Goal: Task Accomplishment & Management: Manage account settings

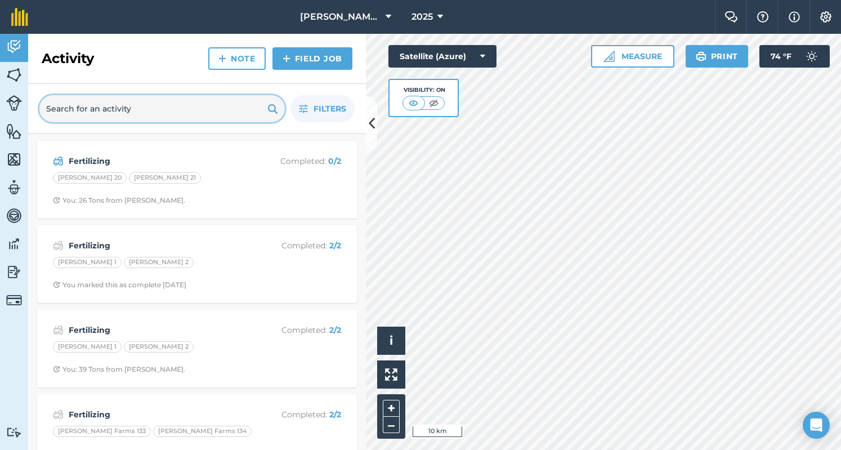
click at [155, 109] on input "text" at bounding box center [161, 108] width 245 height 27
click at [16, 80] on img at bounding box center [14, 74] width 16 height 17
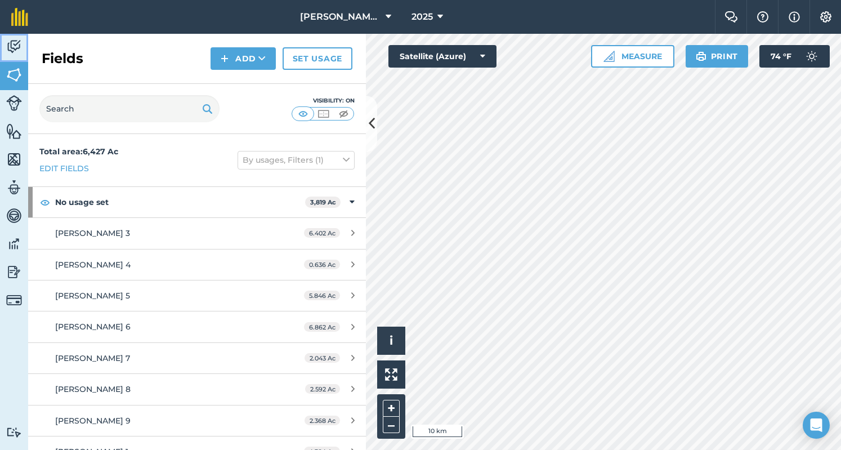
click at [4, 37] on link "Activity" at bounding box center [14, 48] width 28 height 28
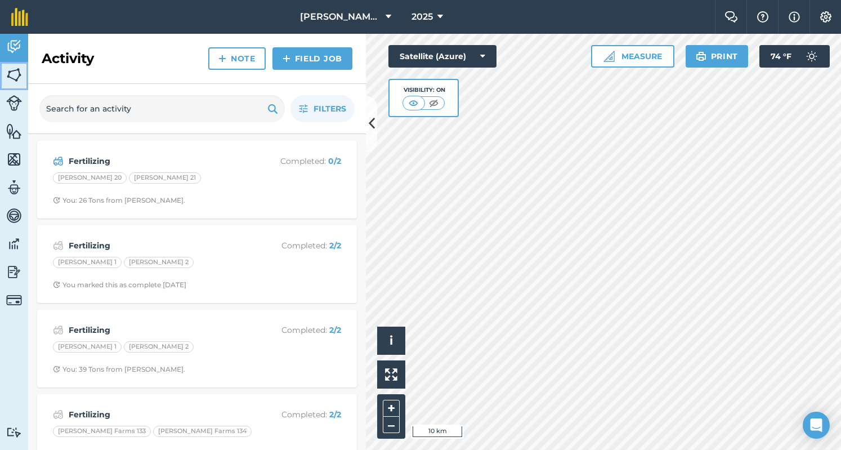
click at [10, 66] on img at bounding box center [14, 74] width 16 height 17
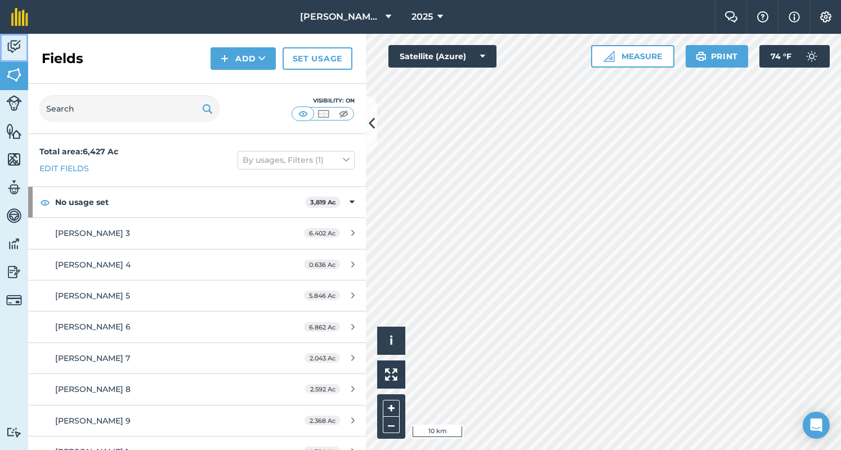
click at [14, 49] on img at bounding box center [14, 46] width 16 height 17
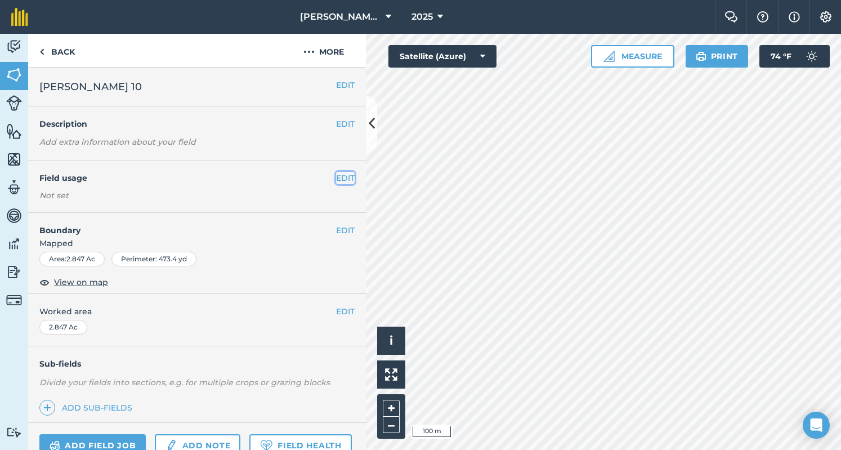
click at [342, 183] on button "EDIT" at bounding box center [345, 178] width 19 height 12
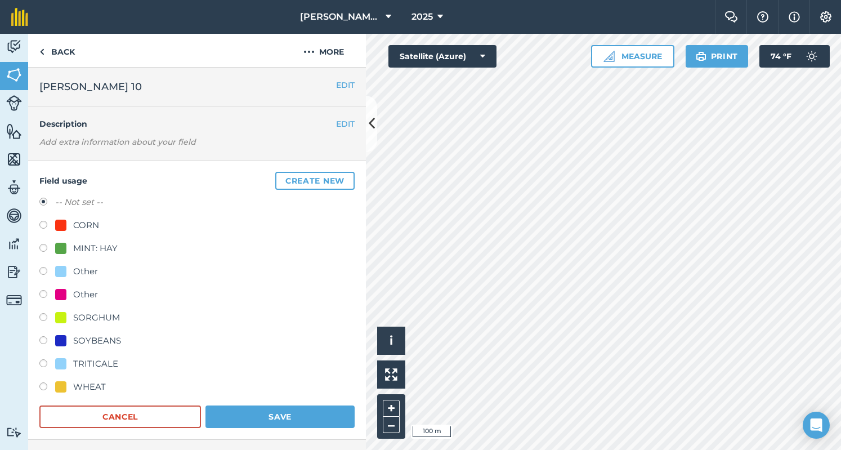
click at [53, 247] on label at bounding box center [47, 249] width 16 height 11
radio input "true"
radio input "false"
click at [235, 408] on button "Save" at bounding box center [279, 416] width 149 height 23
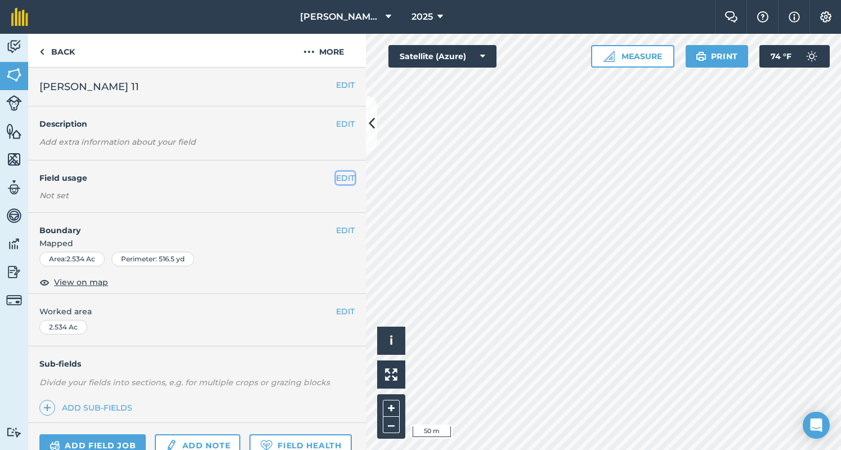
click at [342, 172] on button "EDIT" at bounding box center [345, 178] width 19 height 12
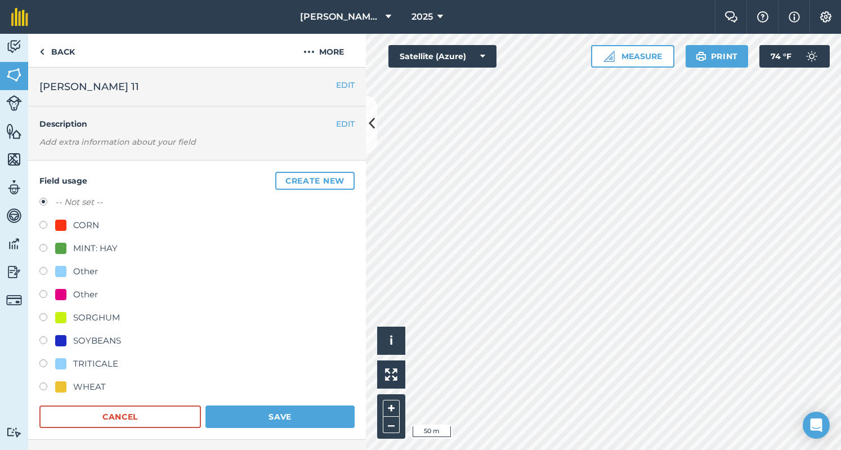
click at [55, 247] on div at bounding box center [60, 248] width 11 height 11
radio input "true"
radio input "false"
click at [263, 408] on button "Save" at bounding box center [279, 416] width 149 height 23
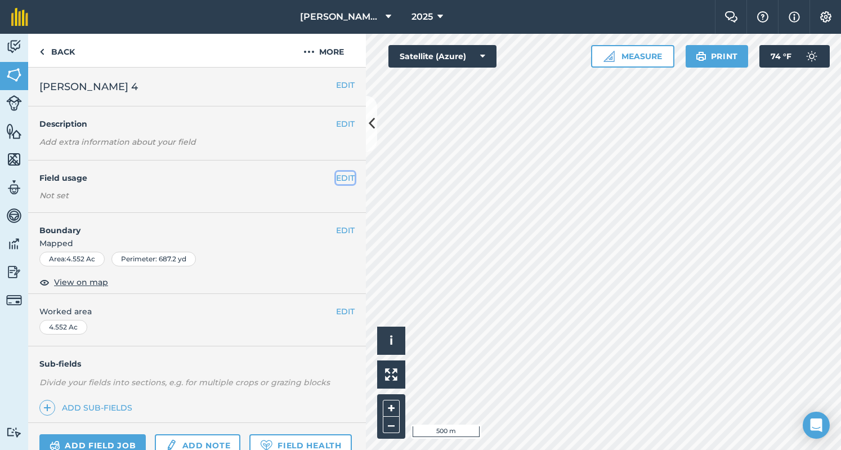
click at [344, 179] on button "EDIT" at bounding box center [345, 178] width 19 height 12
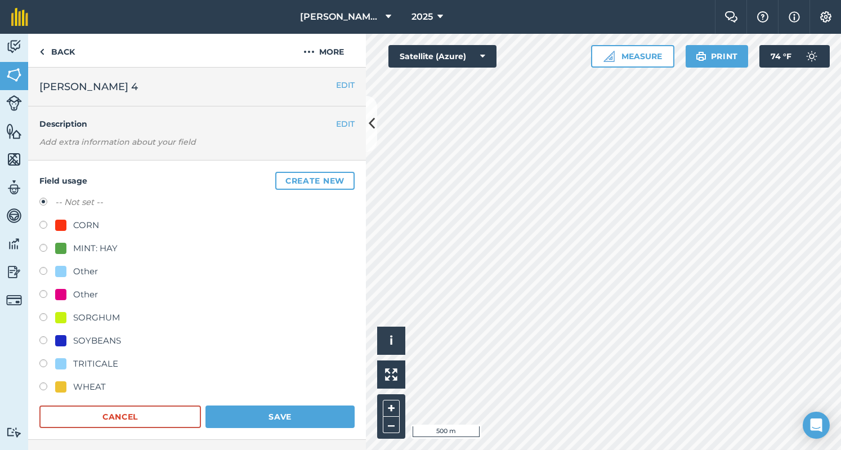
click at [72, 247] on div "MINT: HAY" at bounding box center [86, 249] width 62 height 14
radio input "true"
radio input "false"
click at [300, 419] on button "Save" at bounding box center [279, 416] width 149 height 23
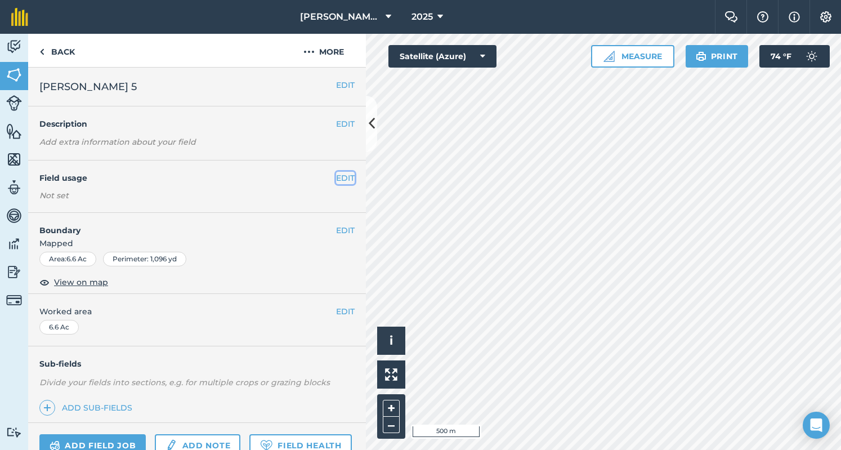
click at [340, 177] on button "EDIT" at bounding box center [345, 178] width 19 height 12
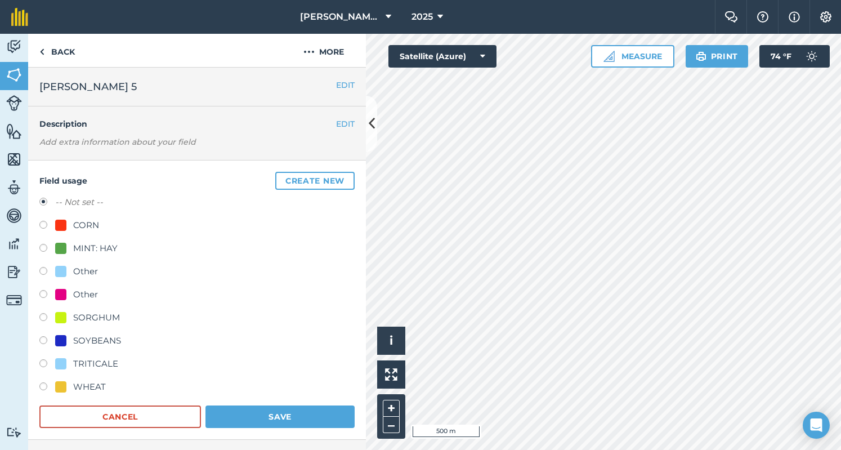
click at [86, 251] on div "MINT: HAY" at bounding box center [95, 249] width 44 height 14
radio input "true"
radio input "false"
click at [323, 422] on button "Save" at bounding box center [279, 416] width 149 height 23
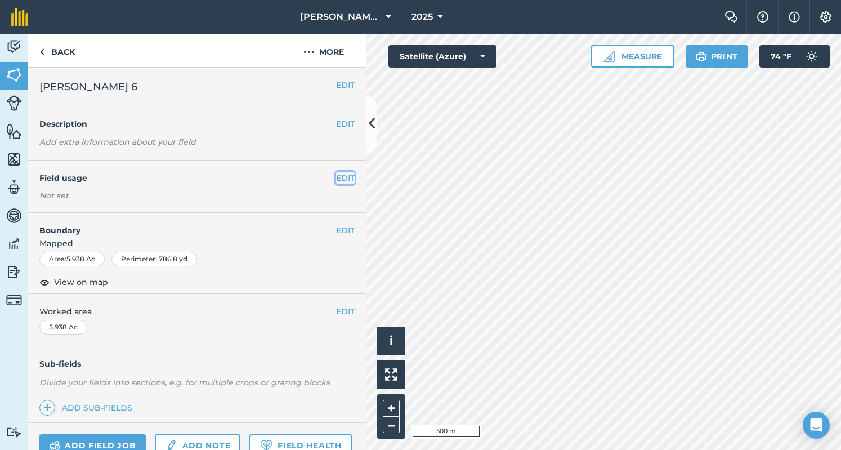
click at [336, 176] on button "EDIT" at bounding box center [345, 178] width 19 height 12
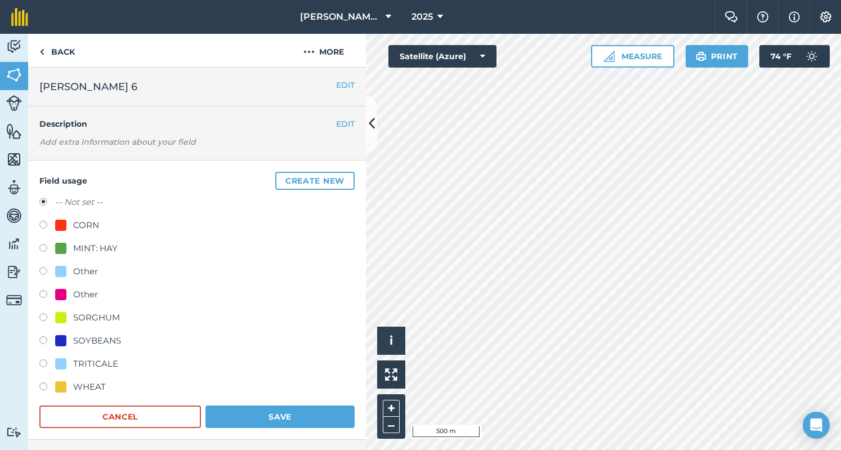
click at [67, 247] on div "MINT: HAY" at bounding box center [86, 249] width 62 height 14
radio input "true"
radio input "false"
click at [229, 415] on button "Save" at bounding box center [279, 416] width 149 height 23
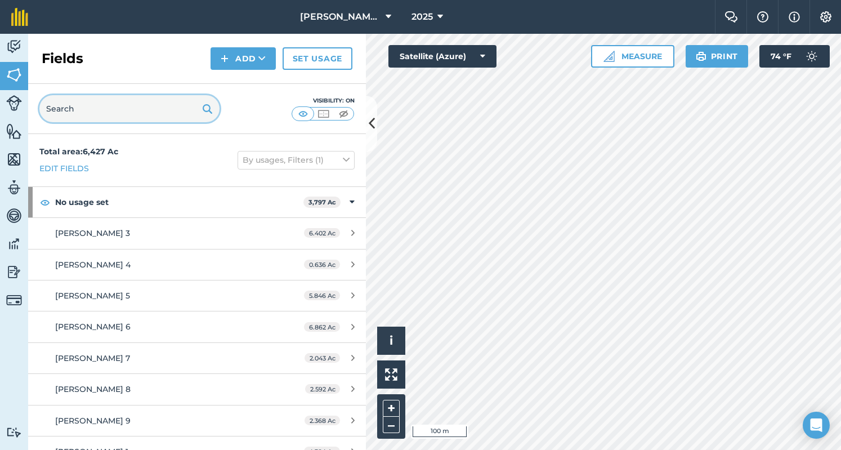
click at [159, 110] on input "text" at bounding box center [129, 108] width 180 height 27
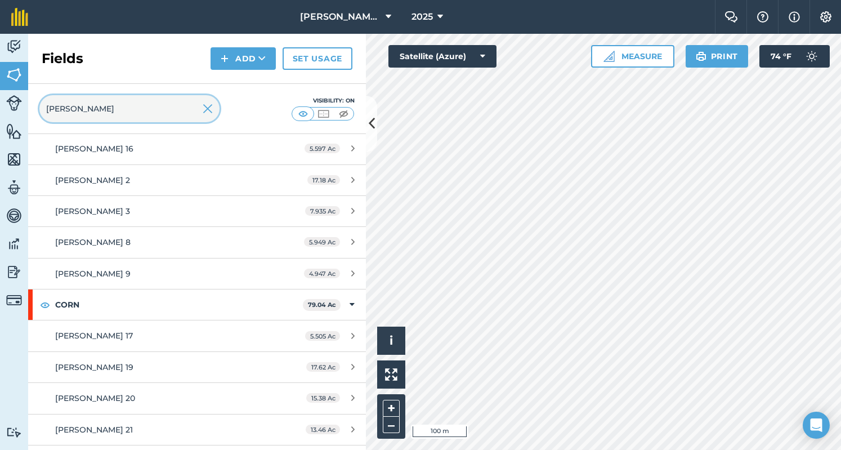
scroll to position [242, 0]
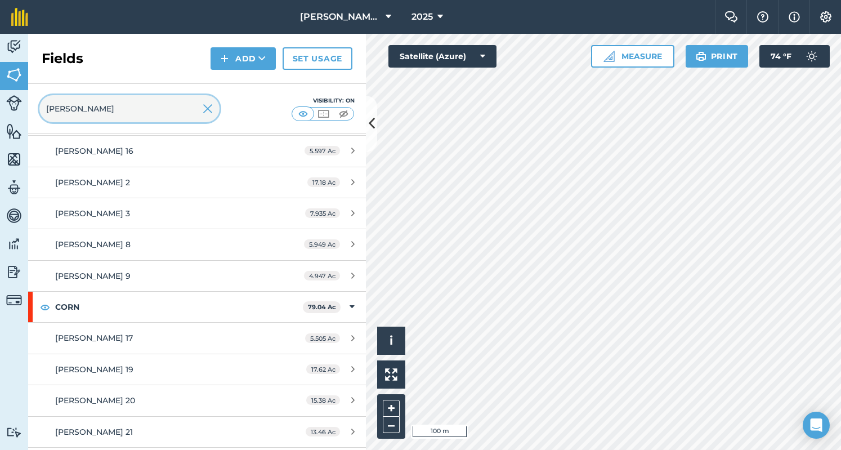
type input "[PERSON_NAME]"
click at [205, 110] on img at bounding box center [208, 109] width 10 height 14
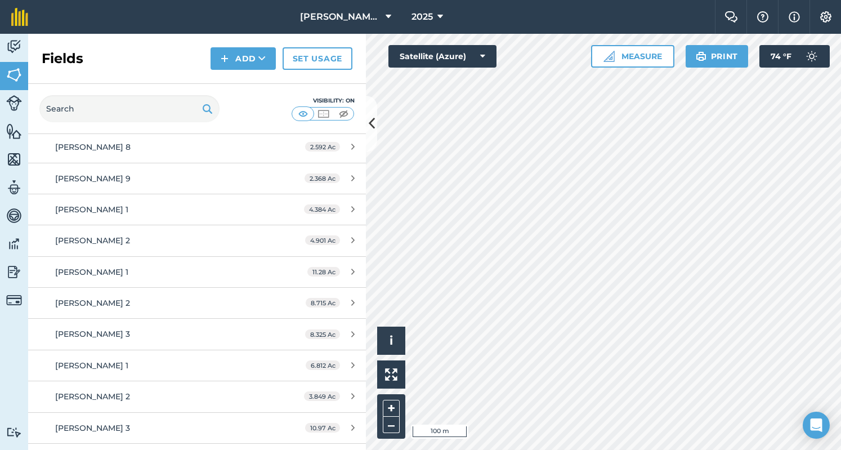
scroll to position [6716, 0]
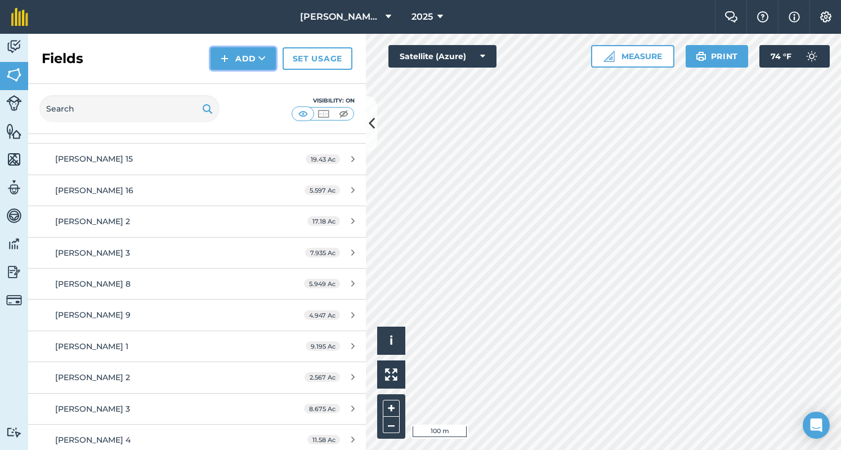
click at [225, 61] on img at bounding box center [225, 59] width 8 height 14
click at [235, 79] on link "Draw" at bounding box center [243, 83] width 62 height 25
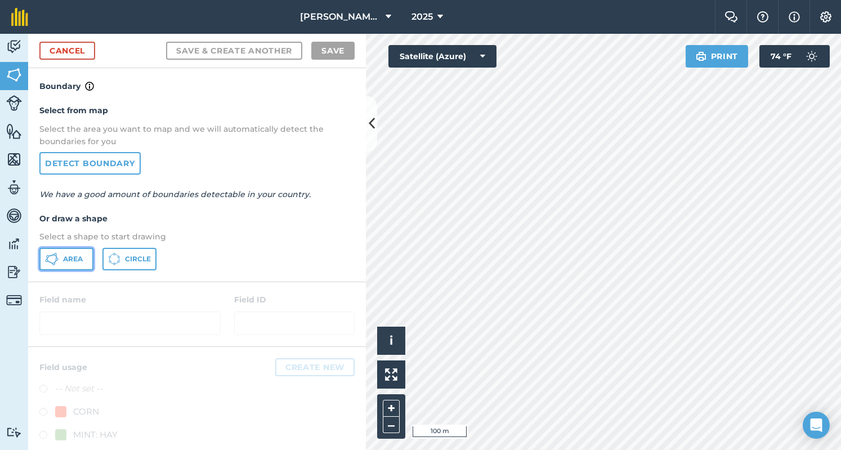
click at [70, 262] on span "Area" at bounding box center [73, 258] width 20 height 9
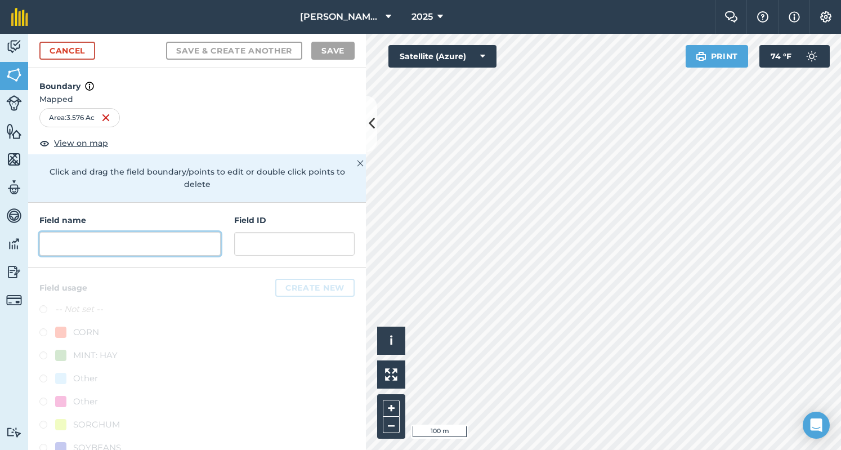
click at [65, 242] on input "text" at bounding box center [129, 244] width 181 height 24
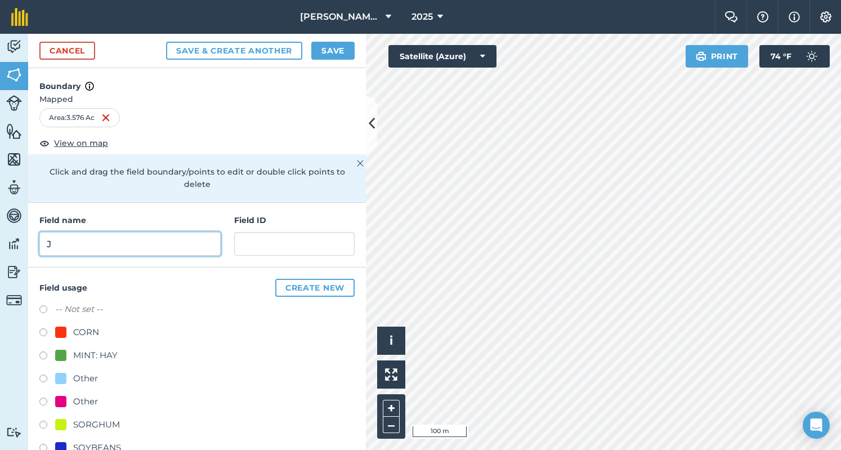
click at [65, 242] on input "J" at bounding box center [129, 244] width 181 height 24
type input "[PERSON_NAME] 23"
click at [43, 357] on label at bounding box center [47, 356] width 16 height 11
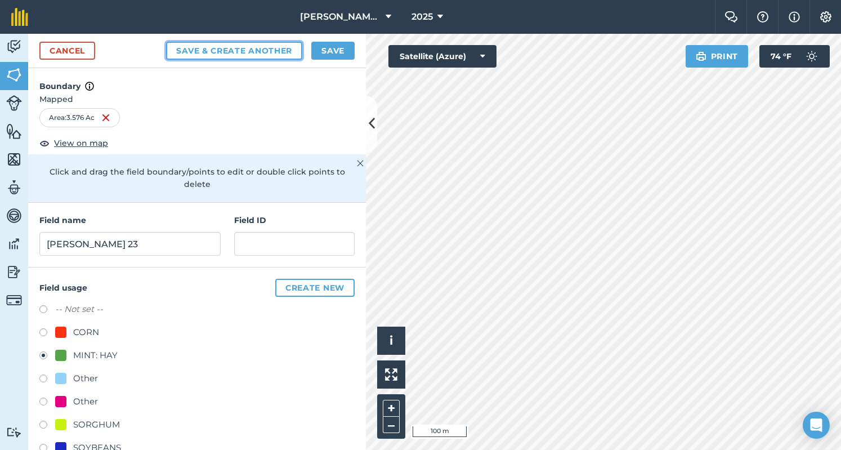
click at [264, 51] on button "Save & Create Another" at bounding box center [234, 51] width 136 height 18
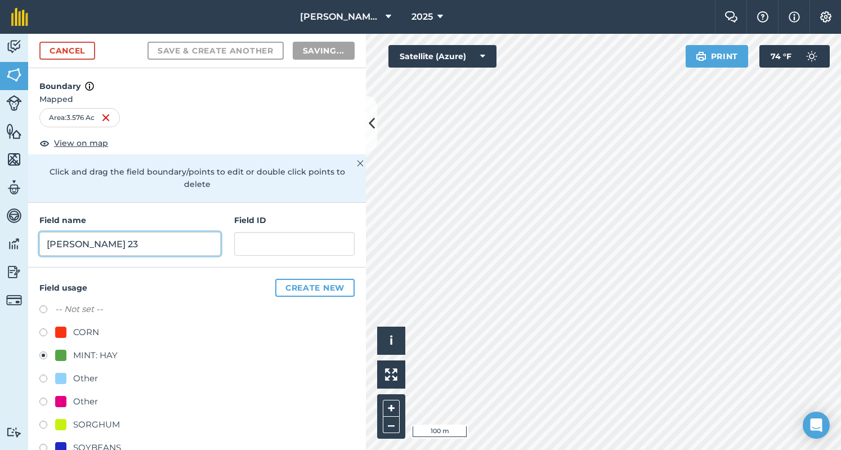
radio input "false"
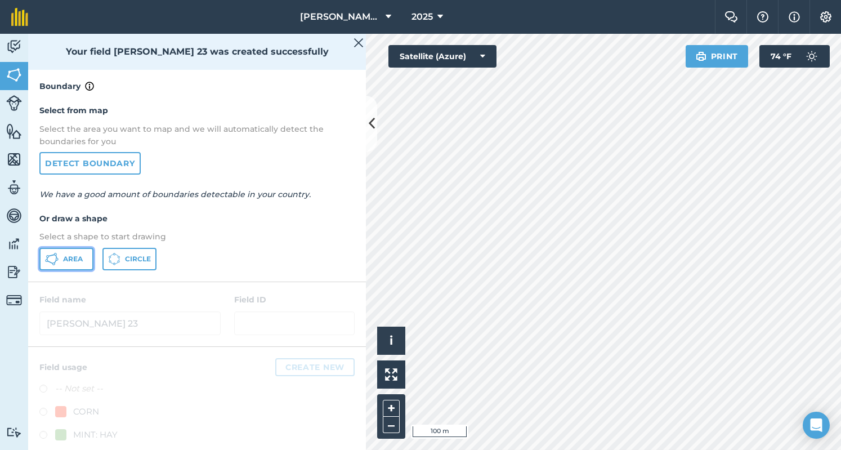
click at [83, 264] on button "Area" at bounding box center [66, 259] width 54 height 23
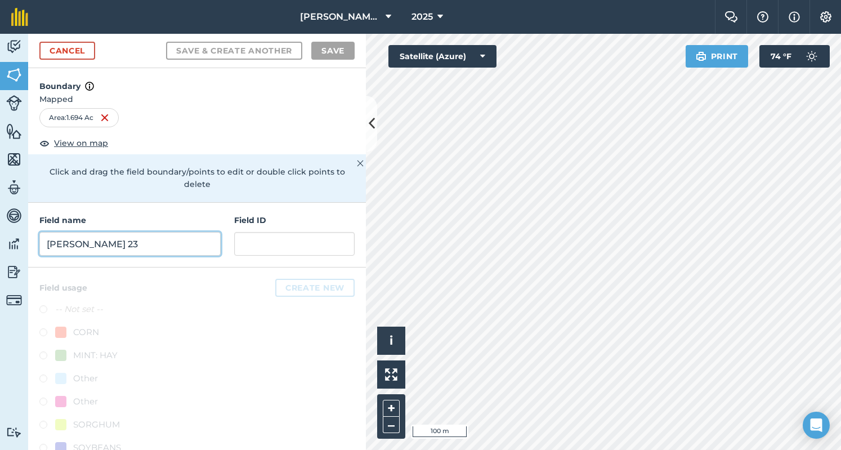
click at [141, 233] on input "[PERSON_NAME] 23" at bounding box center [129, 244] width 181 height 24
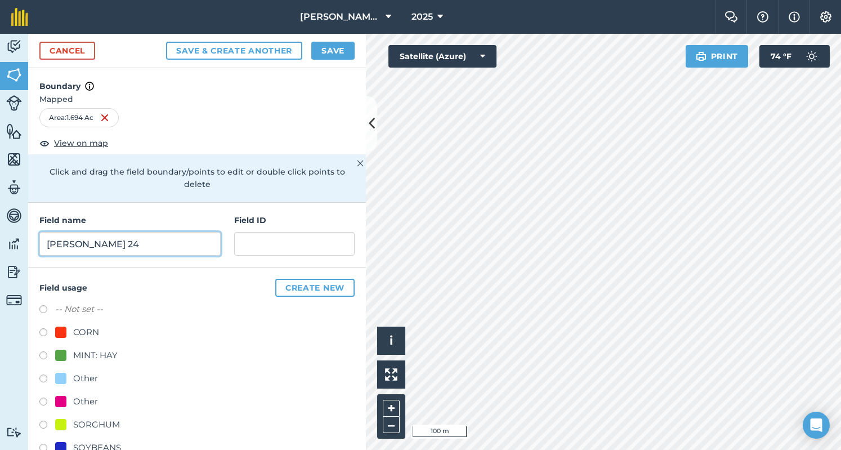
type input "[PERSON_NAME] 24"
click at [39, 356] on div "Field usage Create new -- Not set -- CORN MINT: HAY Other Other SORGHUM SOYBEAN…" at bounding box center [197, 394] width 338 height 254
click at [41, 356] on label at bounding box center [47, 356] width 16 height 11
radio input "true"
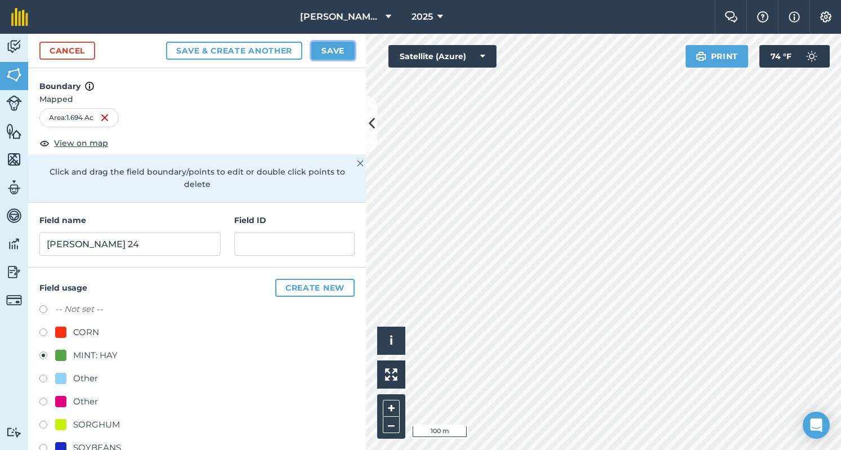
click at [333, 50] on button "Save" at bounding box center [332, 51] width 43 height 18
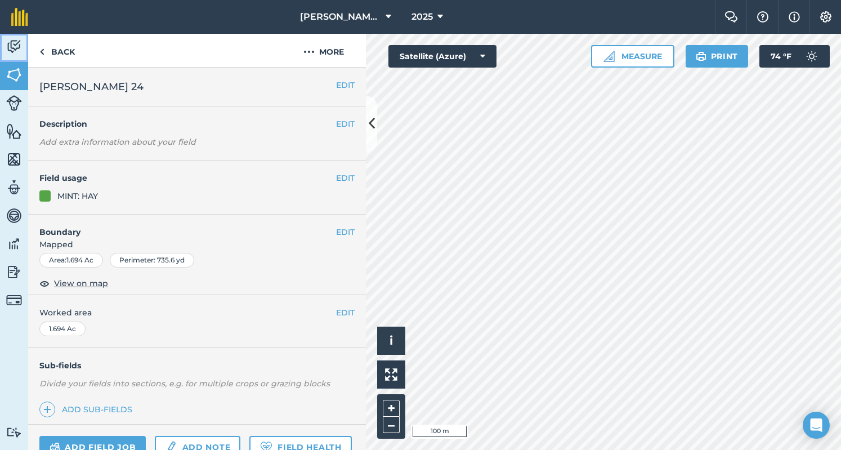
click at [7, 52] on img at bounding box center [14, 46] width 16 height 17
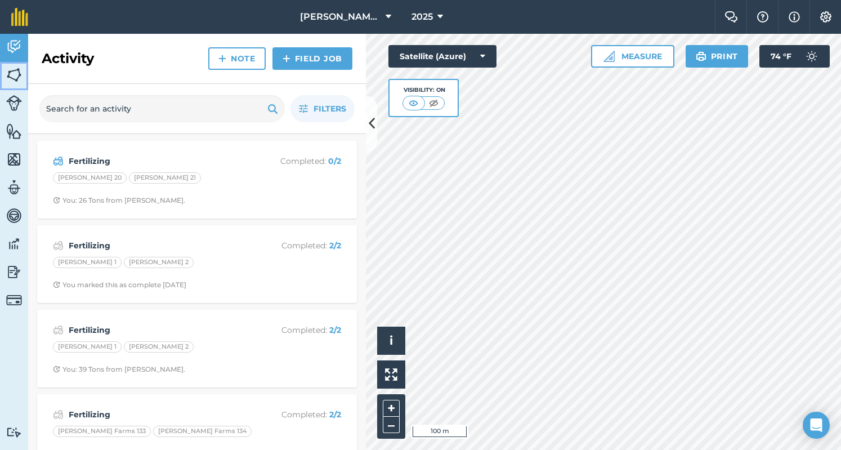
click at [20, 81] on img at bounding box center [14, 74] width 16 height 17
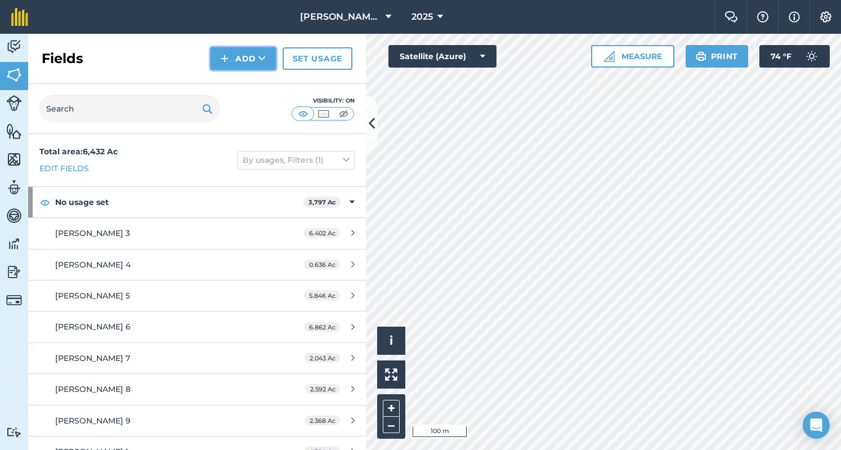
click at [245, 57] on button "Add" at bounding box center [243, 58] width 65 height 23
click at [238, 89] on link "Draw" at bounding box center [243, 83] width 62 height 25
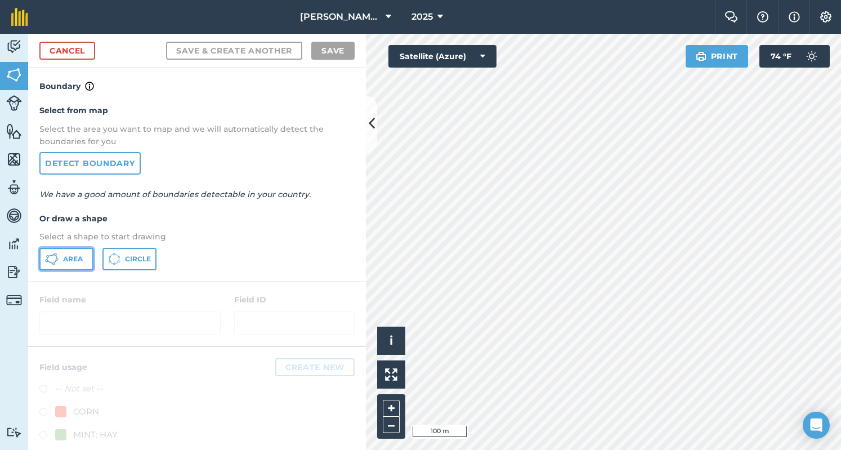
click at [67, 262] on span "Area" at bounding box center [73, 258] width 20 height 9
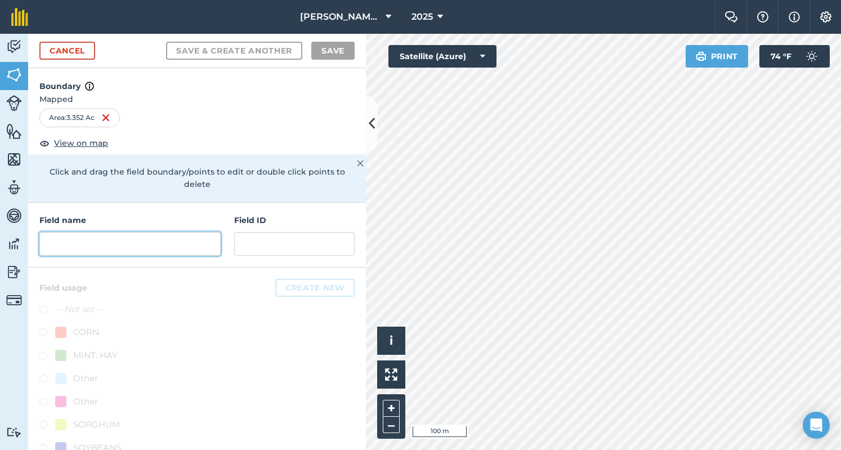
click at [119, 236] on input "text" at bounding box center [129, 244] width 181 height 24
click at [119, 236] on input "J" at bounding box center [129, 244] width 181 height 24
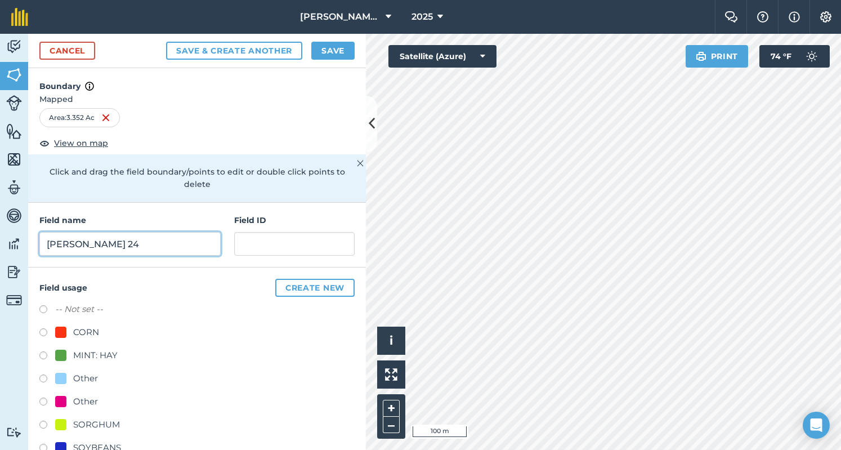
type input "[PERSON_NAME] 24"
click at [41, 352] on label at bounding box center [47, 356] width 16 height 11
radio input "true"
click at [341, 46] on button "Save" at bounding box center [332, 51] width 43 height 18
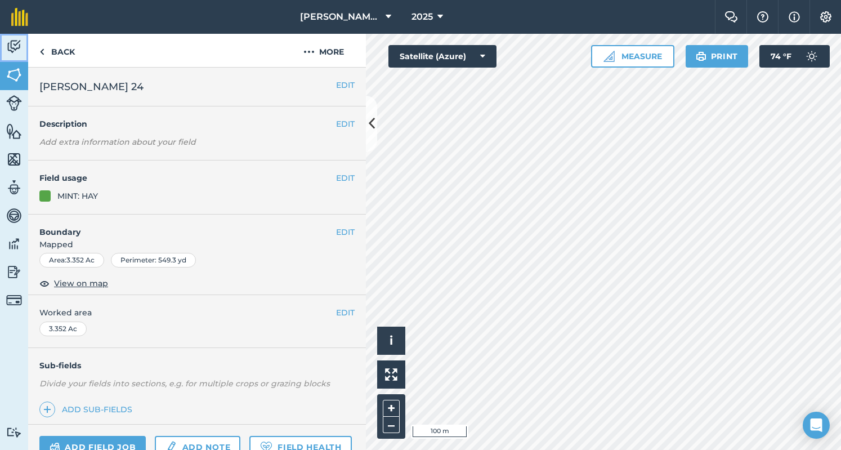
click at [16, 46] on img at bounding box center [14, 46] width 16 height 17
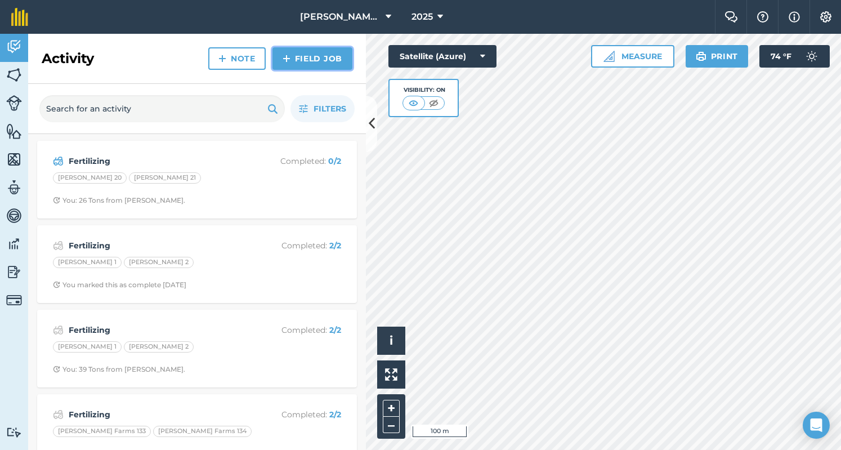
click at [339, 51] on link "Field Job" at bounding box center [312, 58] width 80 height 23
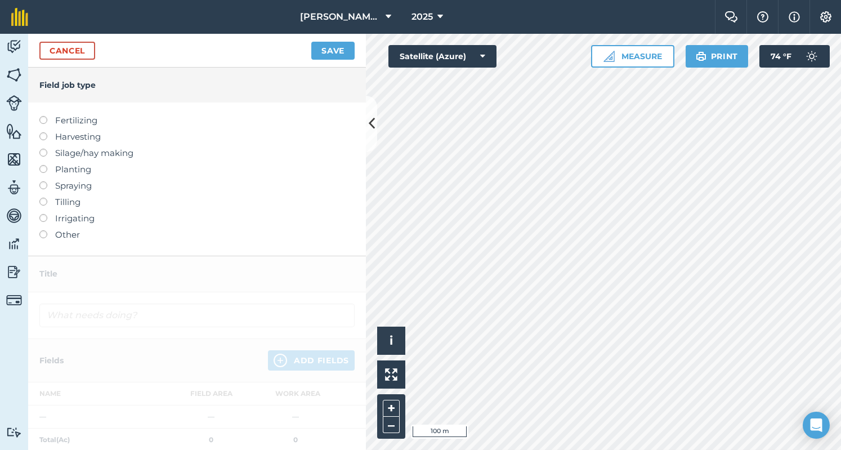
click at [95, 123] on label "Fertilizing" at bounding box center [196, 121] width 315 height 14
type input "Fertilizing"
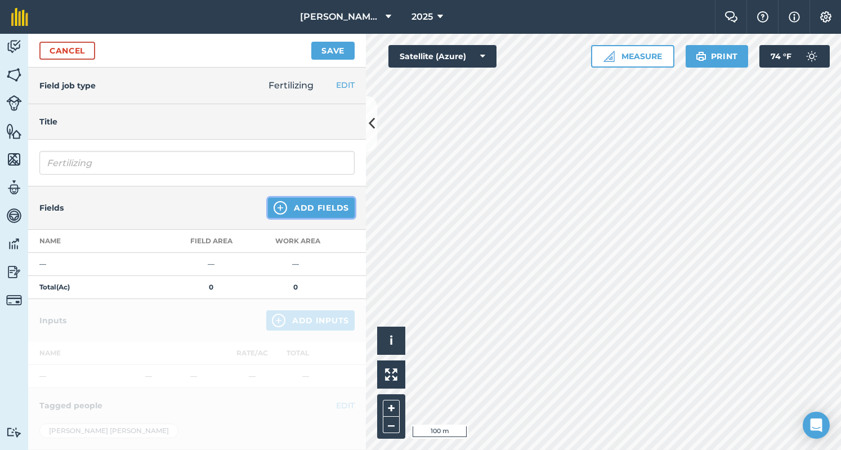
click at [300, 207] on button "Add Fields" at bounding box center [311, 208] width 87 height 20
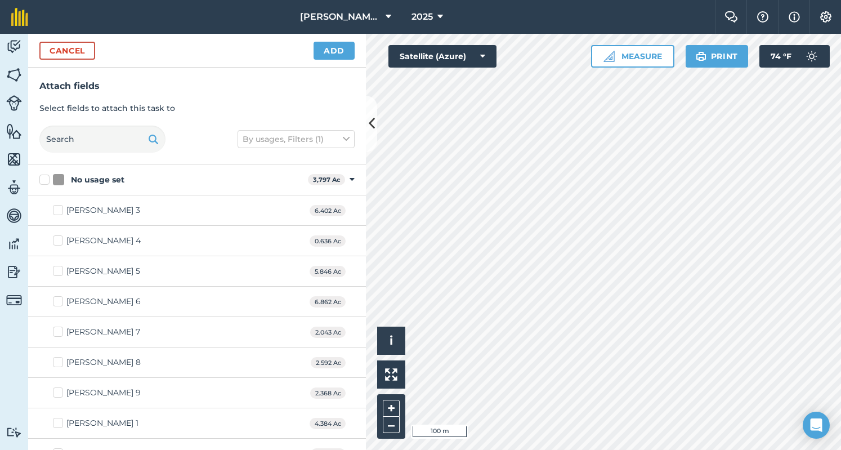
checkbox input "true"
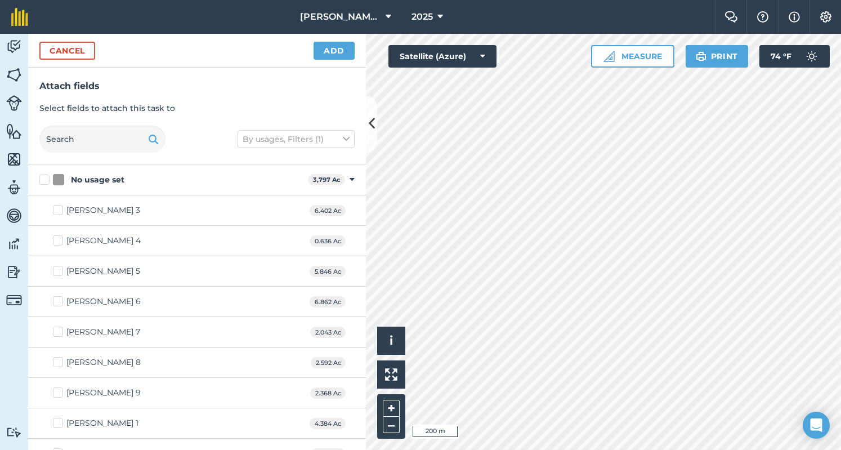
checkbox input "true"
click at [320, 55] on button "Add" at bounding box center [334, 51] width 41 height 18
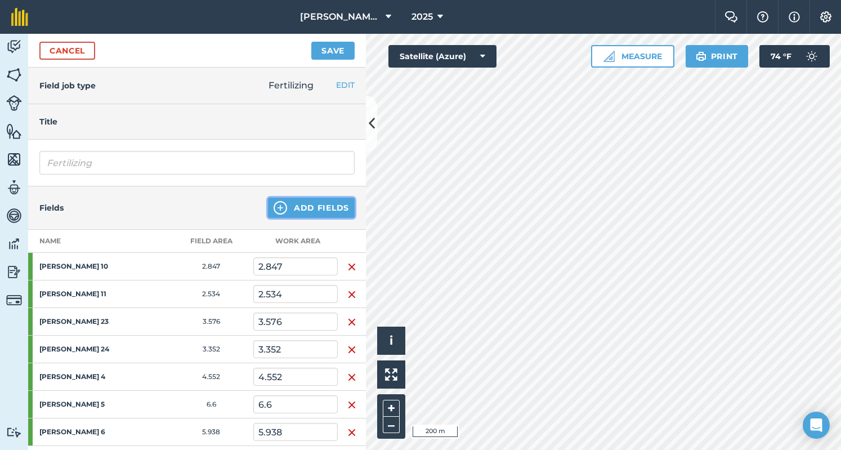
click at [302, 214] on button "Add Fields" at bounding box center [311, 208] width 87 height 20
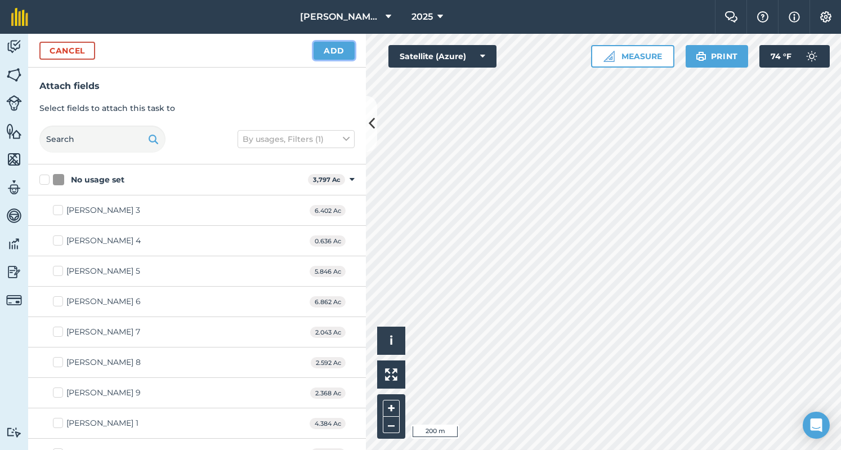
click at [338, 46] on button "Add" at bounding box center [334, 51] width 41 height 18
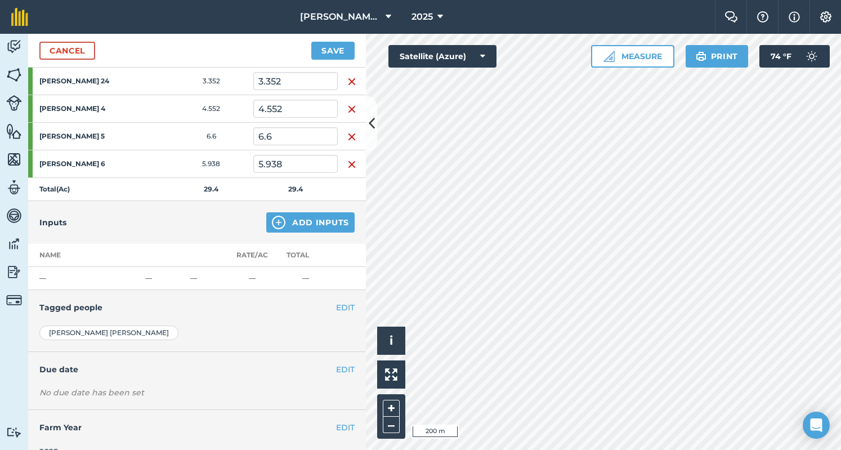
scroll to position [269, 0]
click at [292, 235] on div "Inputs Add Inputs" at bounding box center [197, 221] width 338 height 43
click at [300, 214] on button "Add Inputs" at bounding box center [310, 221] width 88 height 20
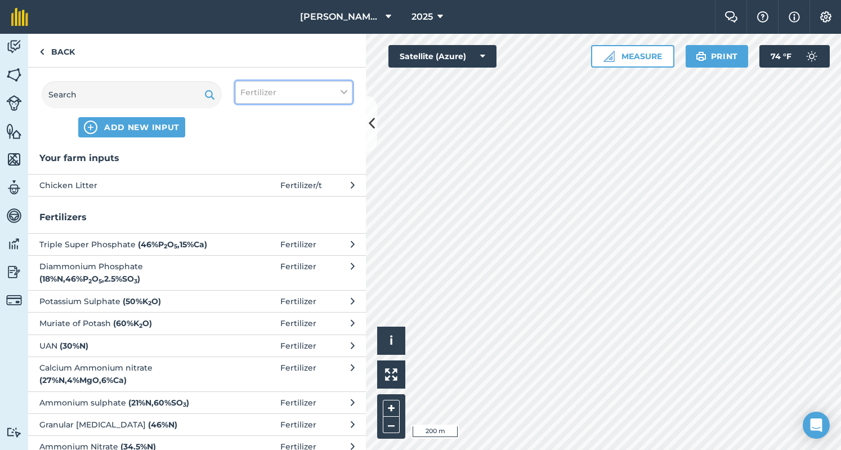
click at [307, 87] on button "Fertilizer" at bounding box center [293, 92] width 117 height 23
click at [160, 193] on button "Chicken Litter Fertilizer / t" at bounding box center [197, 185] width 338 height 22
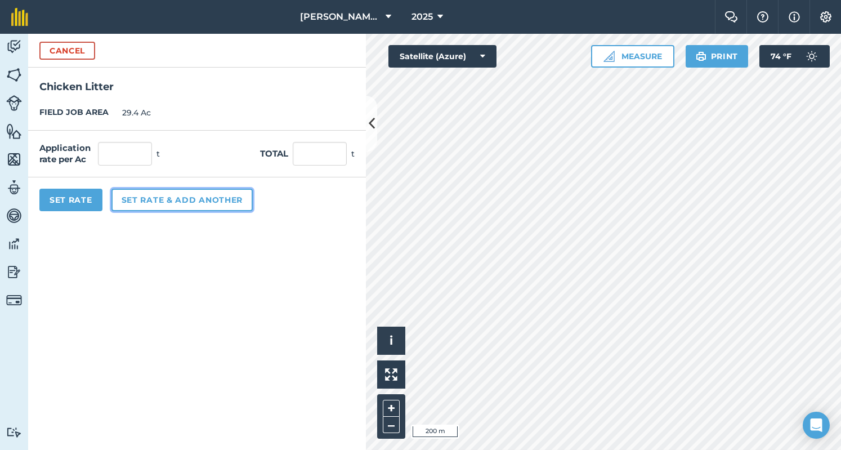
click at [160, 193] on button "Set rate & add another" at bounding box center [181, 200] width 141 height 23
click at [294, 159] on input "text" at bounding box center [320, 154] width 54 height 24
type input "117"
type input "3.98"
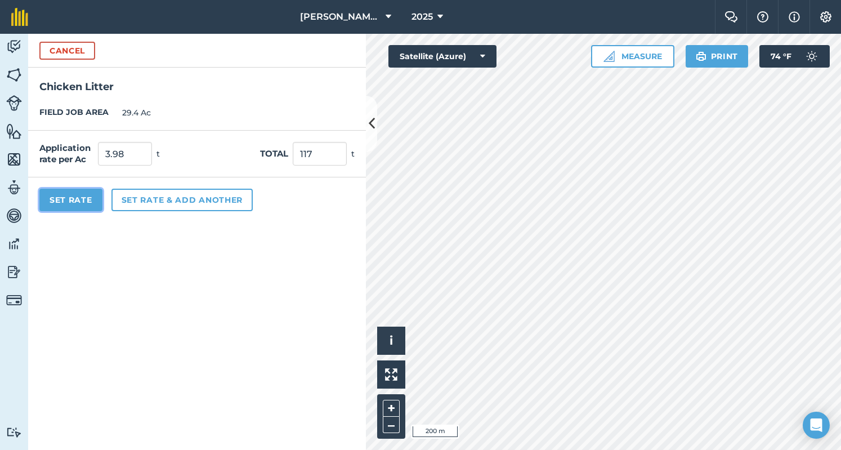
click at [70, 207] on button "Set Rate" at bounding box center [70, 200] width 63 height 23
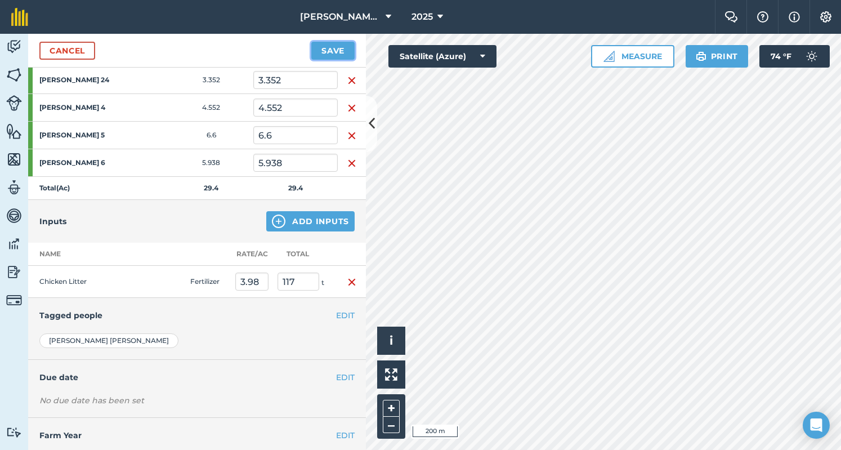
click at [324, 44] on button "Save" at bounding box center [332, 51] width 43 height 18
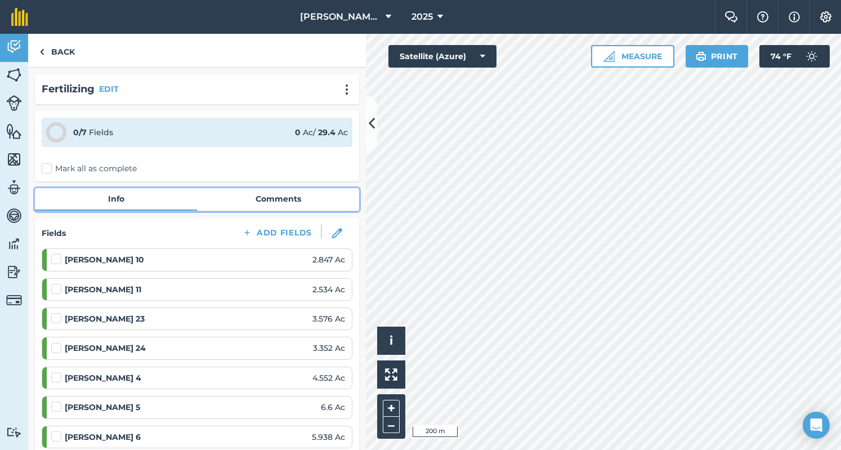
click at [273, 207] on link "Comments" at bounding box center [278, 198] width 162 height 21
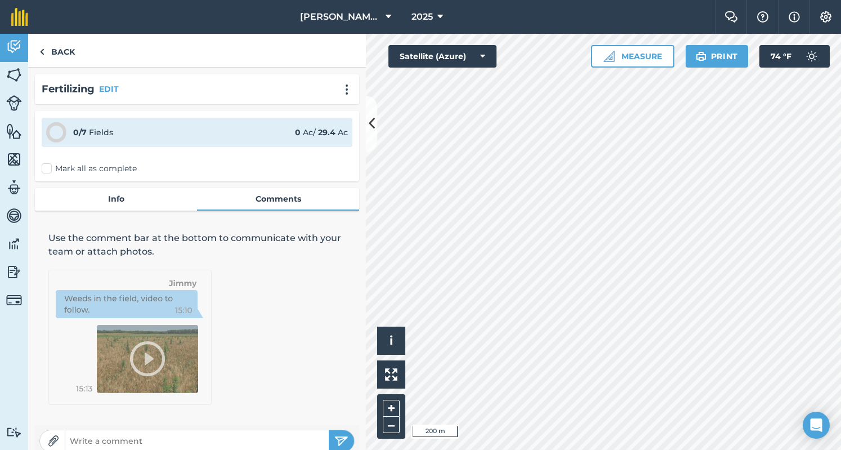
click at [180, 440] on input "text" at bounding box center [196, 441] width 263 height 16
type input "117 a"
click at [329, 430] on button "submit" at bounding box center [341, 440] width 25 height 21
type input "t"
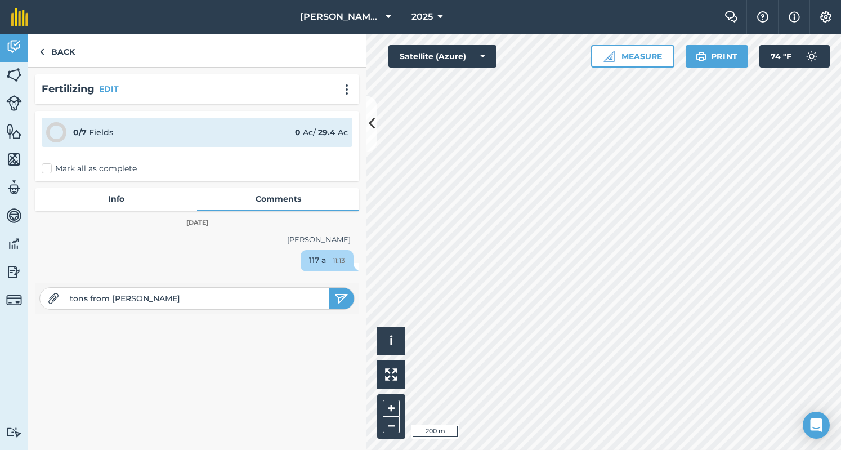
type input "tons from [PERSON_NAME]"
click at [349, 302] on button "submit" at bounding box center [341, 298] width 25 height 21
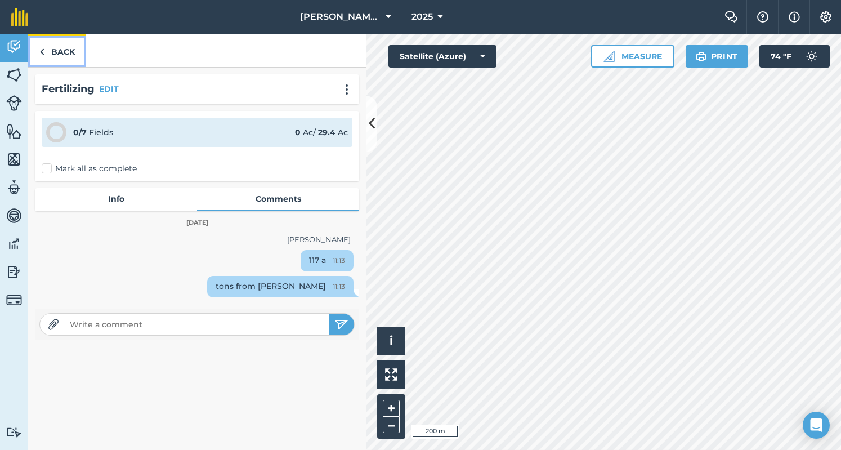
click at [57, 57] on link "Back" at bounding box center [57, 50] width 58 height 33
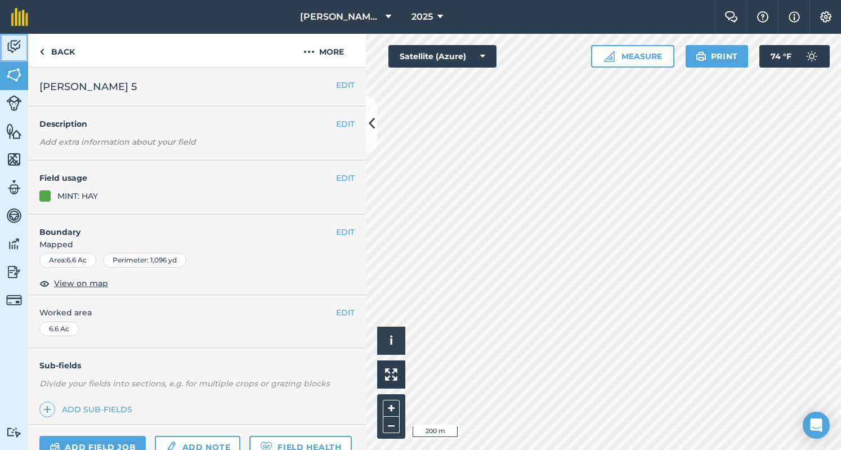
click at [11, 48] on img at bounding box center [14, 46] width 16 height 17
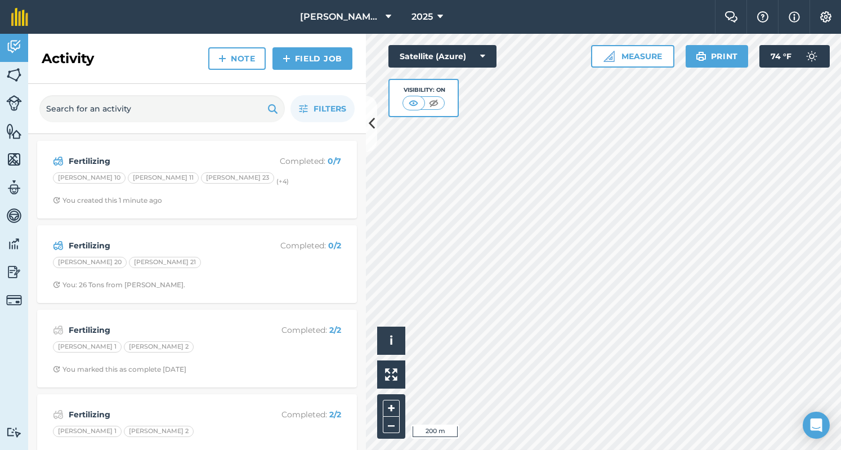
click at [168, 144] on div "Fertilizing Completed : 0 / 7 [PERSON_NAME] 10 [PERSON_NAME] 11 [PERSON_NAME] 2…" at bounding box center [197, 180] width 320 height 78
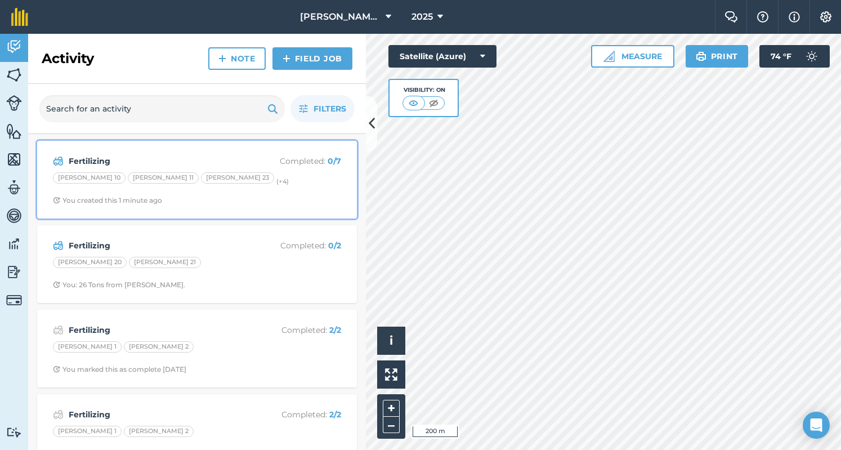
click at [184, 155] on strong "Fertilizing" at bounding box center [158, 161] width 178 height 12
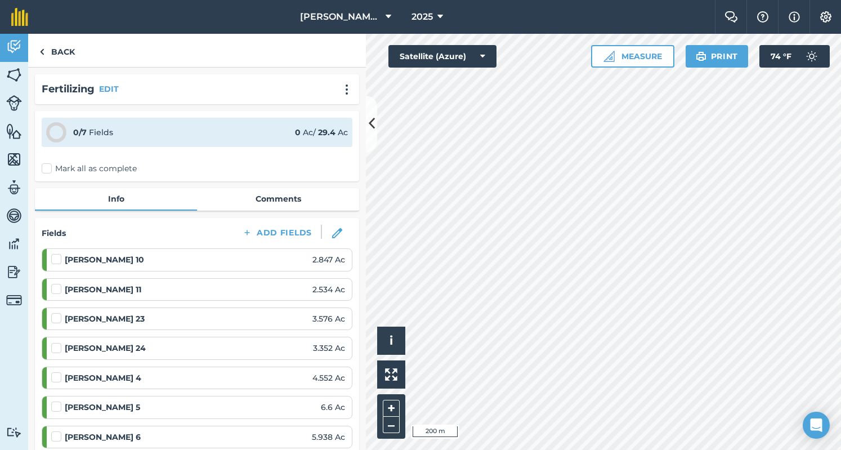
click at [114, 172] on label "Mark all as complete" at bounding box center [89, 169] width 95 height 12
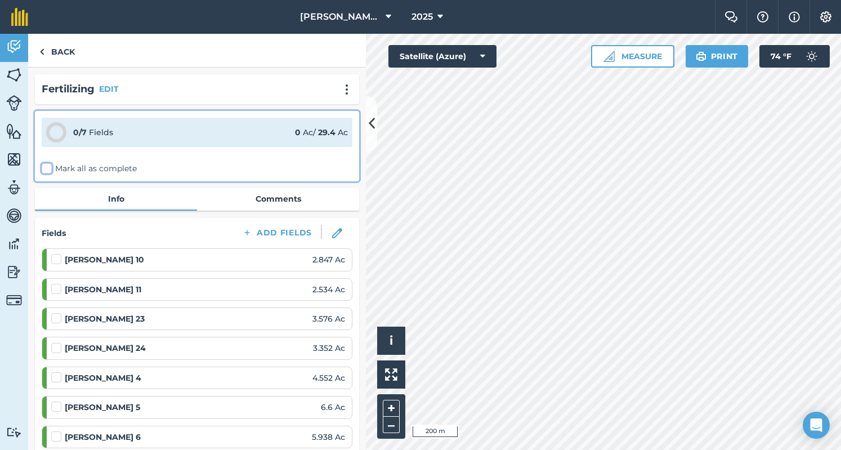
click at [49, 170] on input "Mark all as complete" at bounding box center [45, 166] width 7 height 7
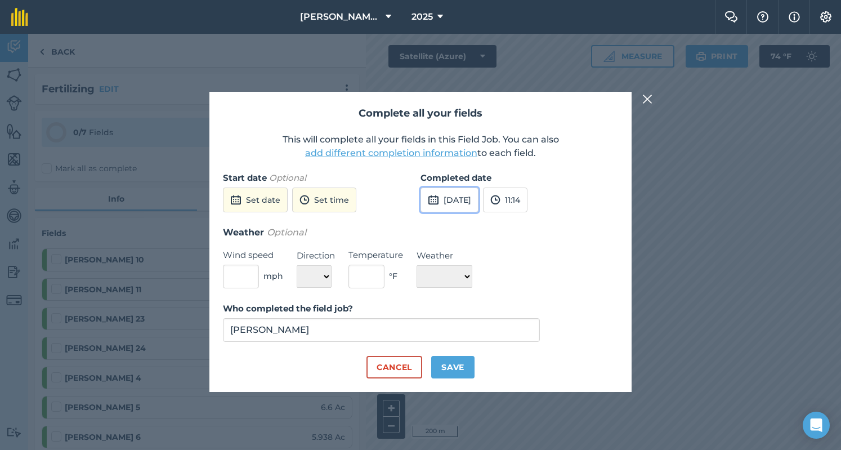
click at [454, 204] on button "[DATE]" at bounding box center [450, 199] width 58 height 25
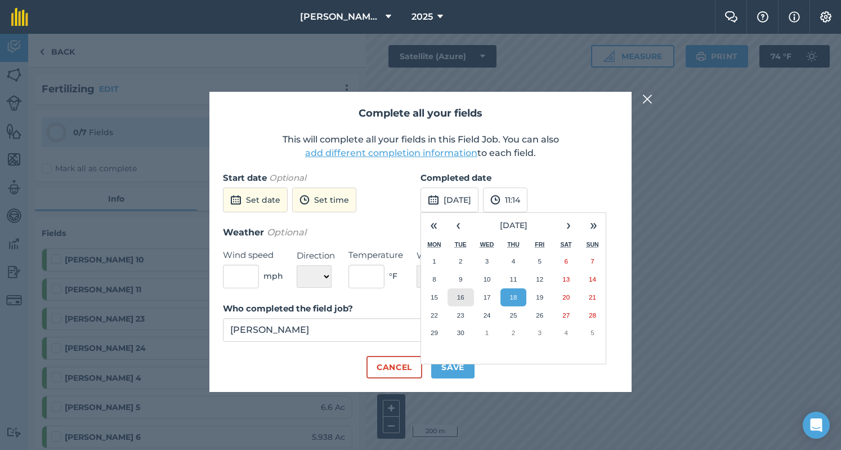
click at [469, 298] on button "16" at bounding box center [461, 297] width 26 height 18
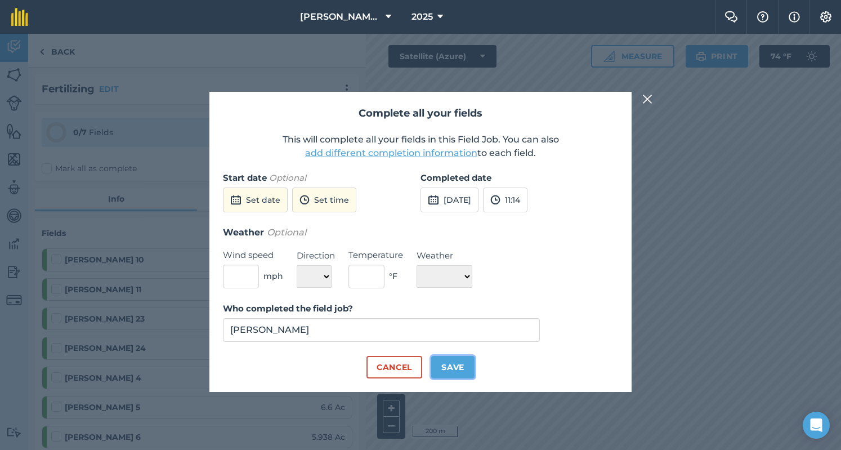
click at [454, 359] on button "Save" at bounding box center [452, 367] width 43 height 23
checkbox input "true"
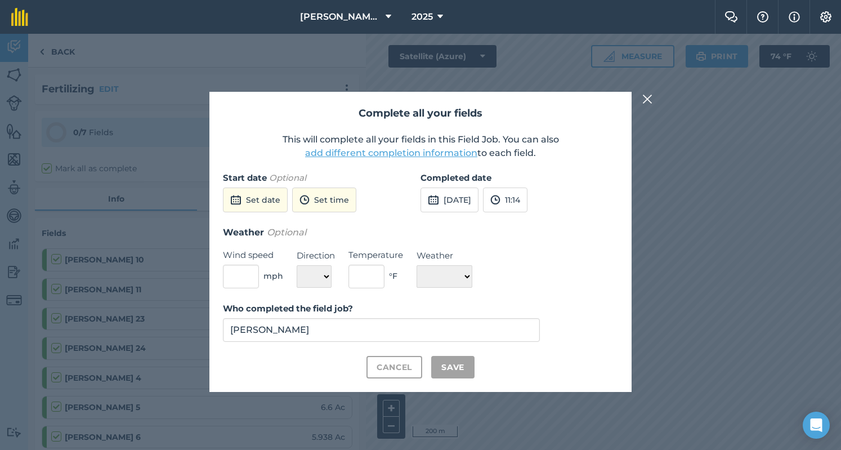
checkbox input "true"
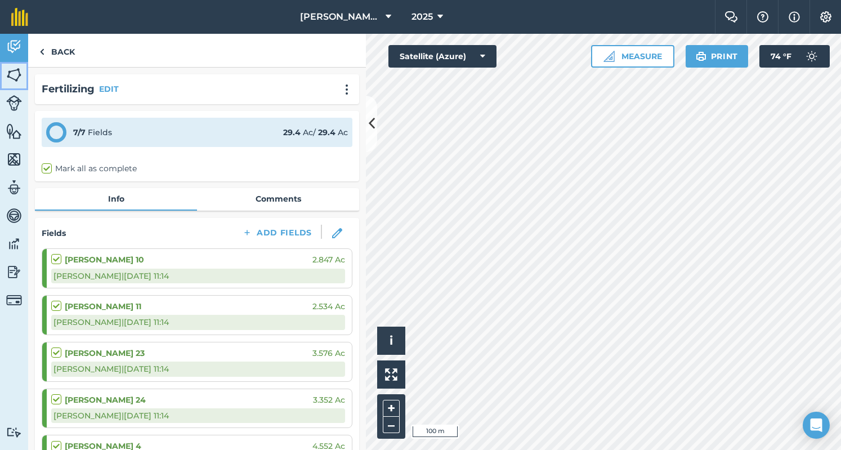
click at [0, 68] on link "Fields" at bounding box center [14, 76] width 28 height 28
